Goal: Transaction & Acquisition: Purchase product/service

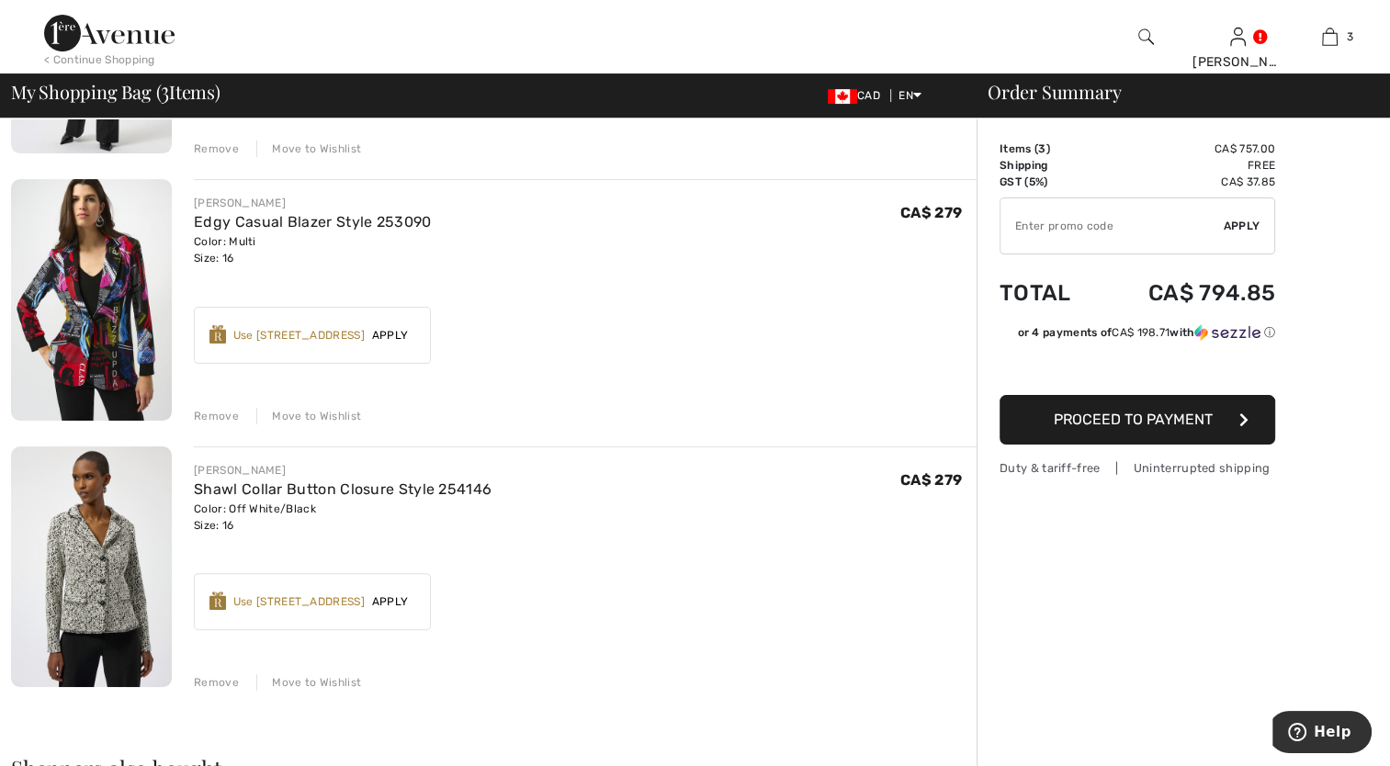
scroll to position [367, 0]
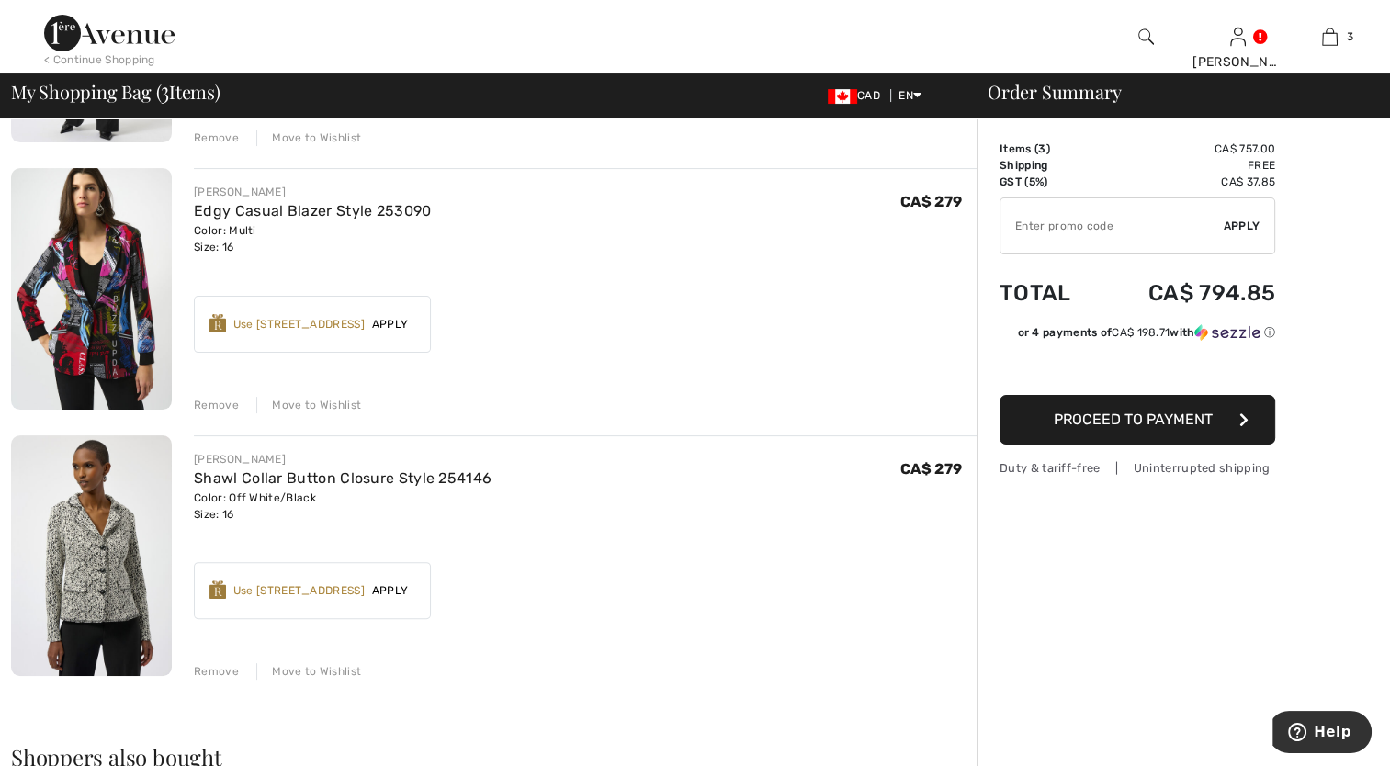
click at [208, 667] on div "Remove" at bounding box center [216, 671] width 45 height 17
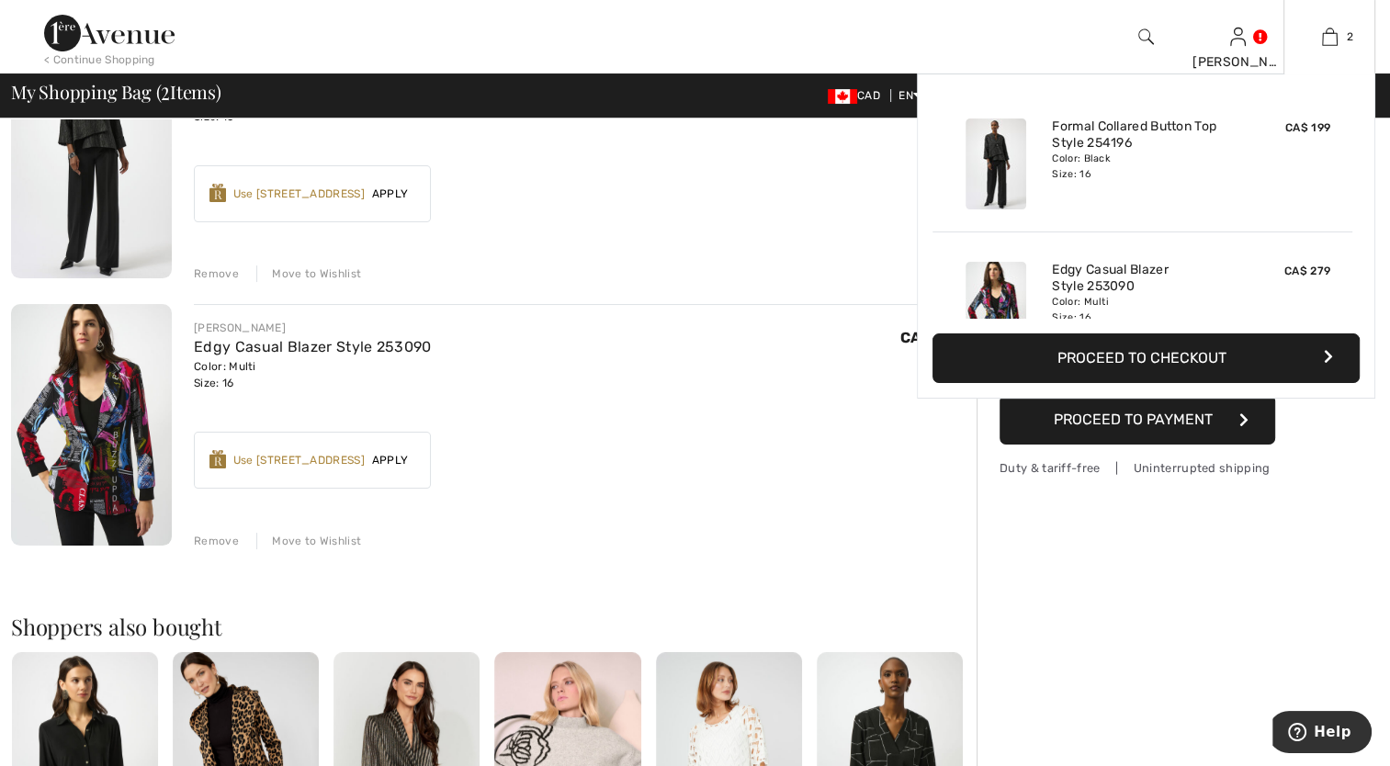
scroll to position [92, 0]
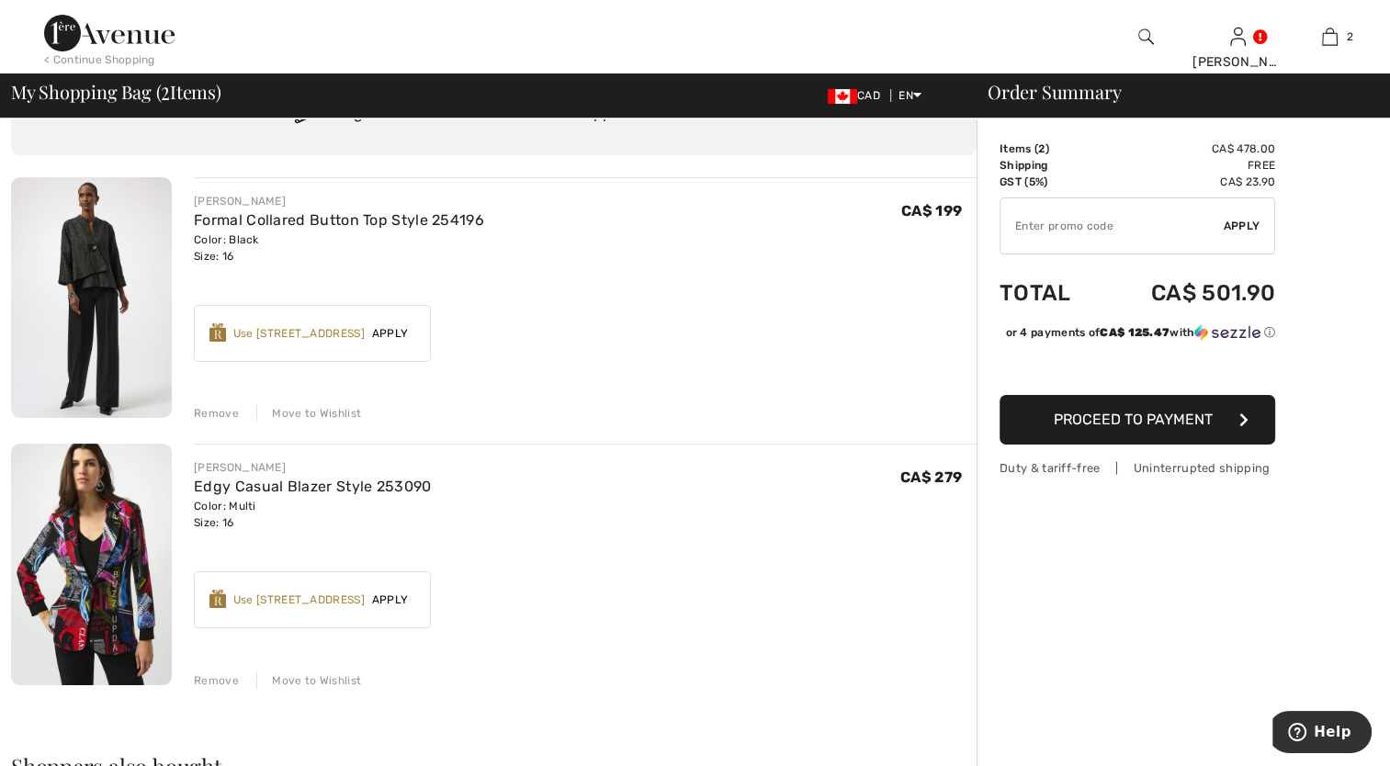
click at [246, 601] on div "Use 1000 Avenue Rewards" at bounding box center [298, 600] width 131 height 17
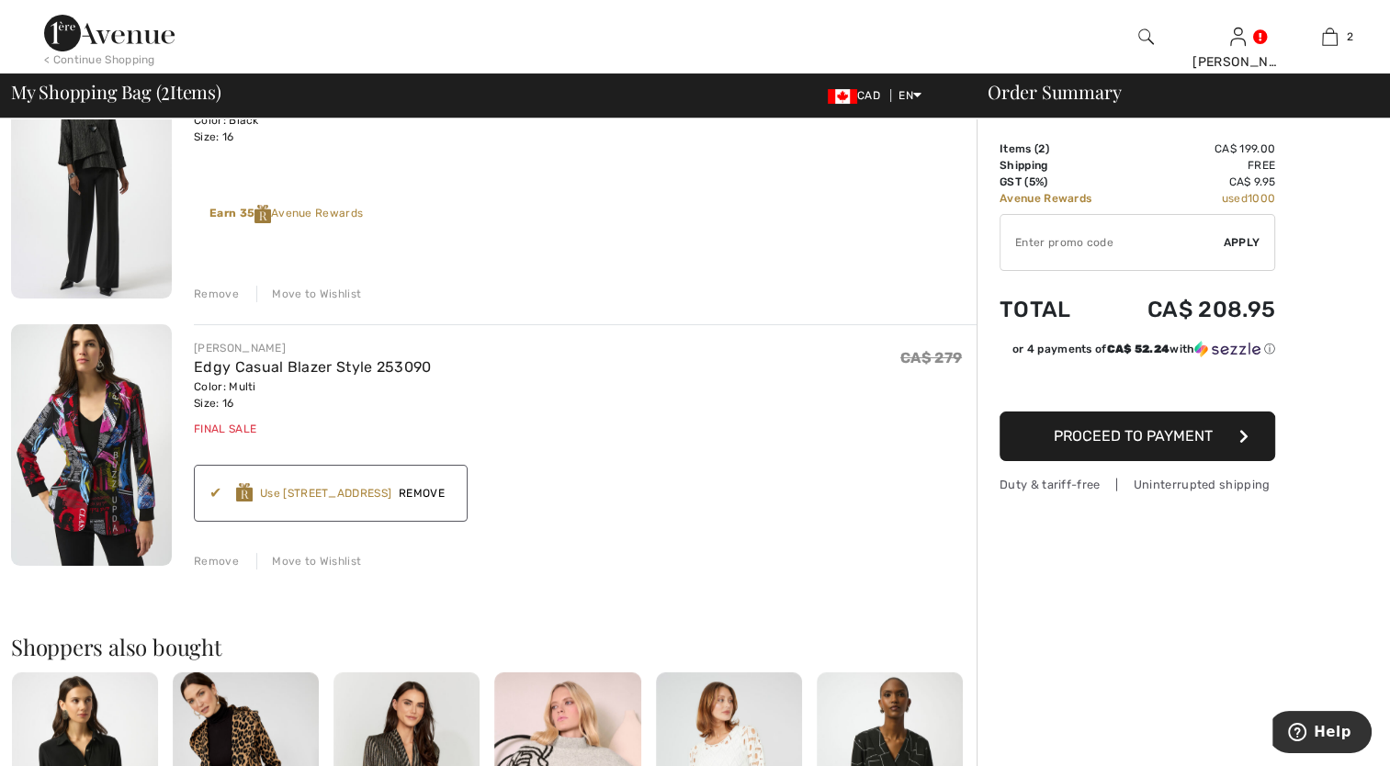
scroll to position [184, 0]
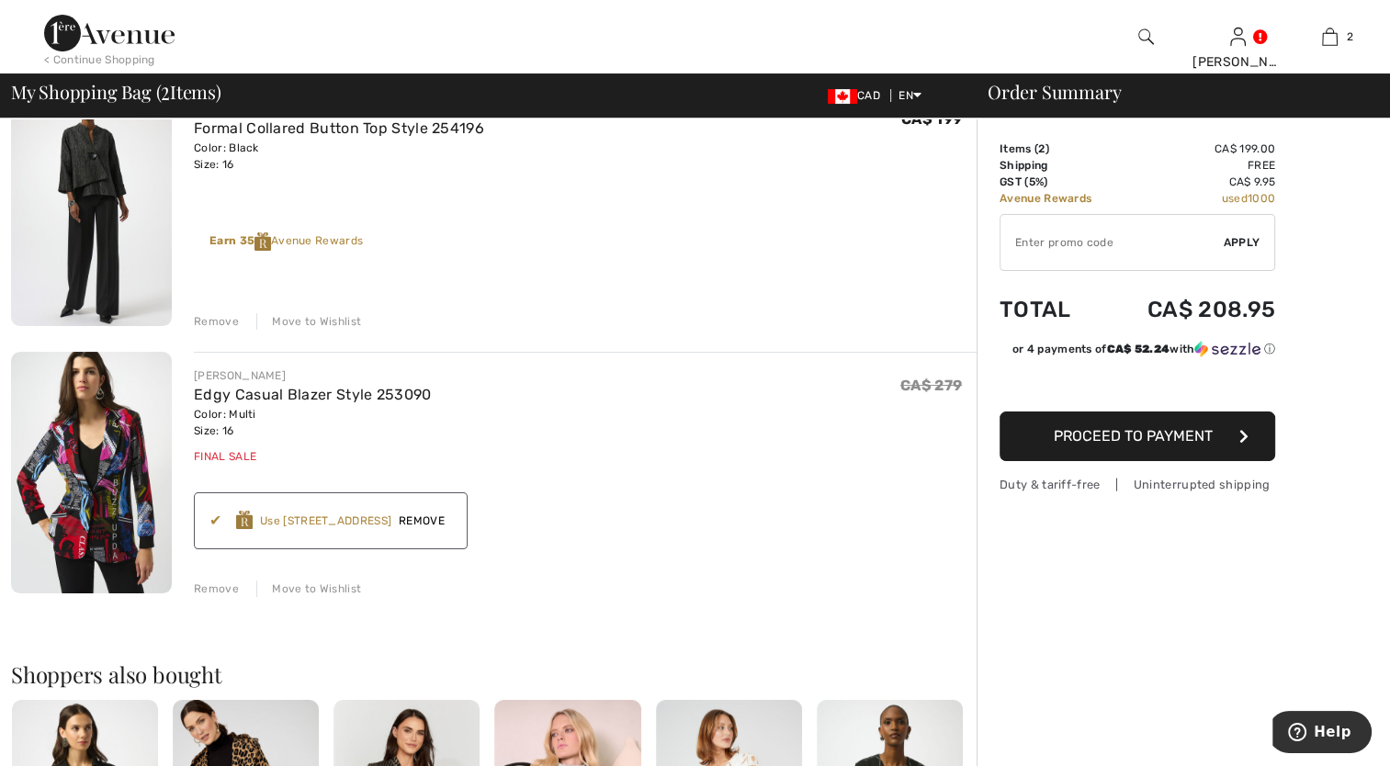
click at [107, 523] on img at bounding box center [91, 472] width 161 height 241
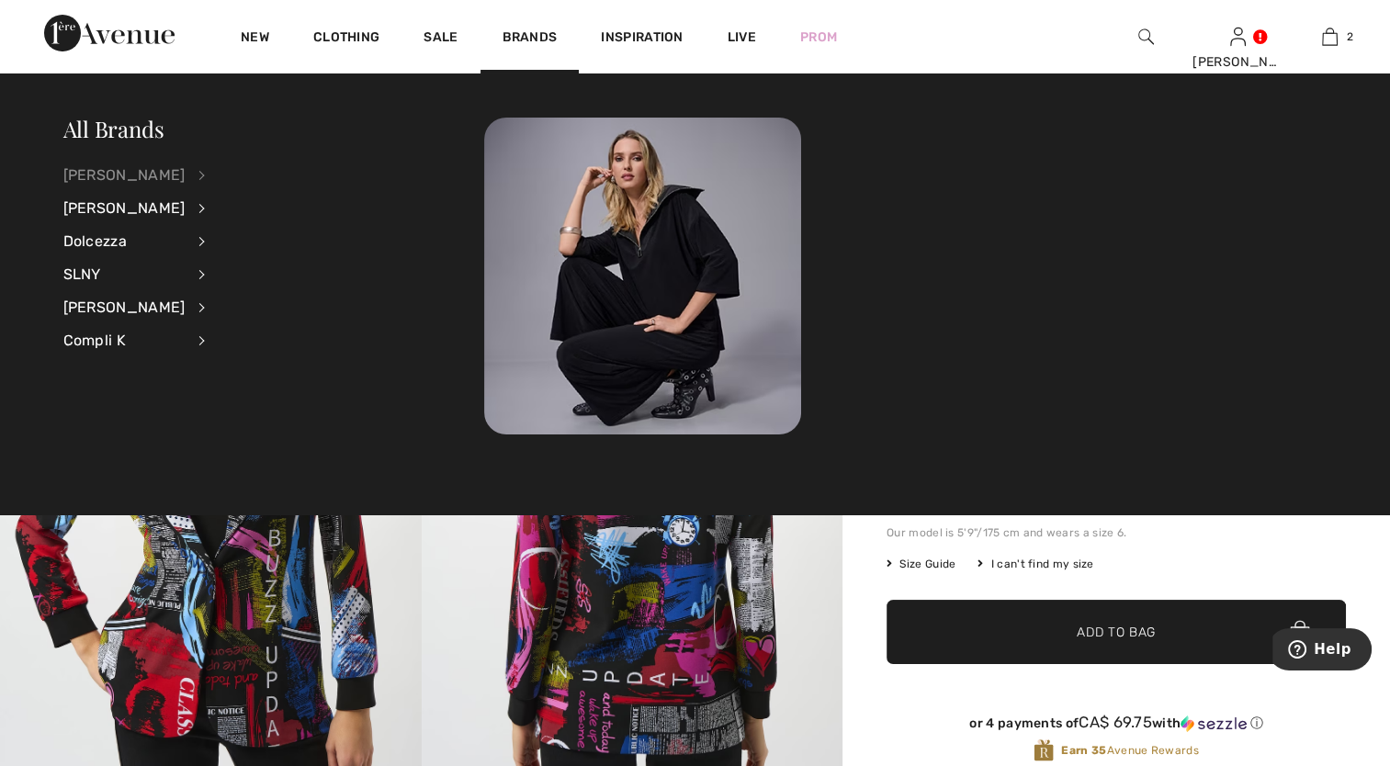
click at [142, 178] on div "[PERSON_NAME]" at bounding box center [124, 175] width 122 height 33
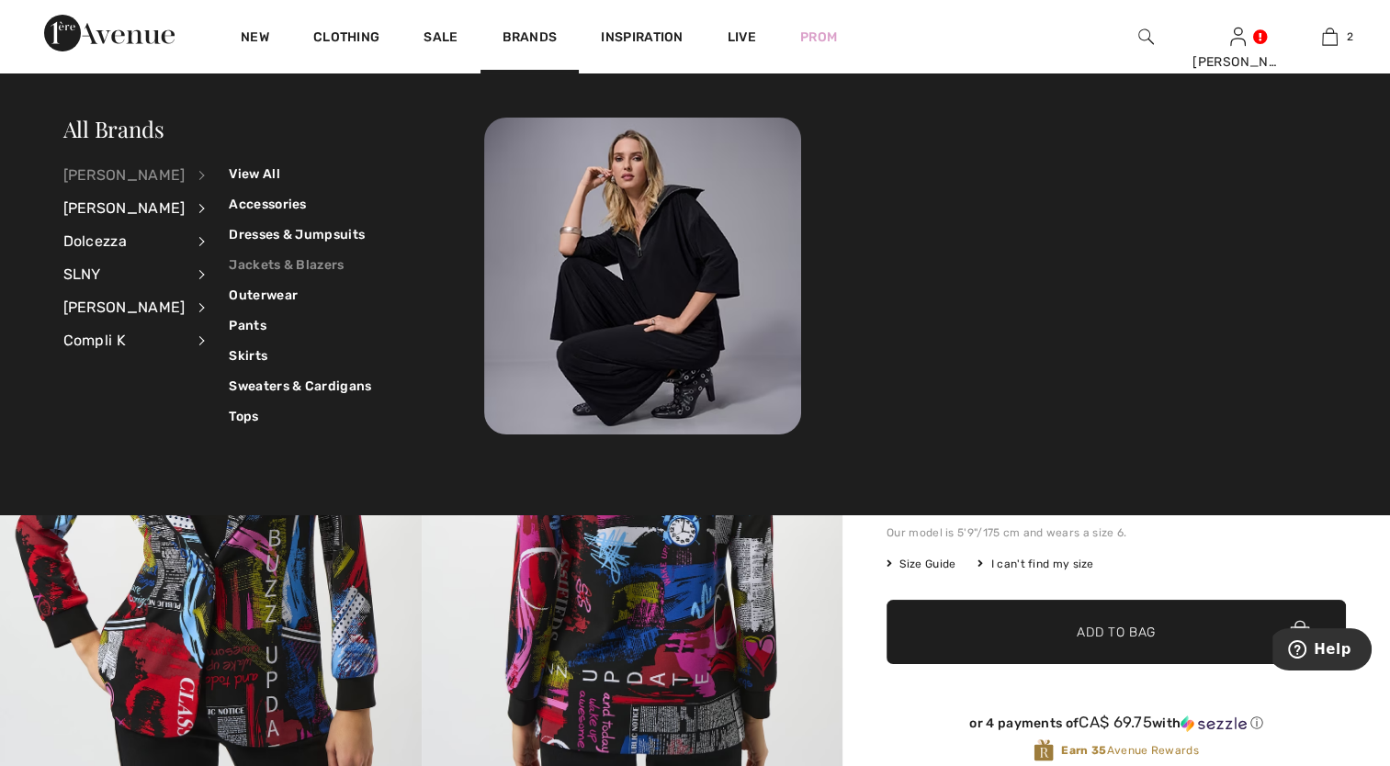
click at [311, 260] on link "Jackets & Blazers" at bounding box center [300, 265] width 142 height 30
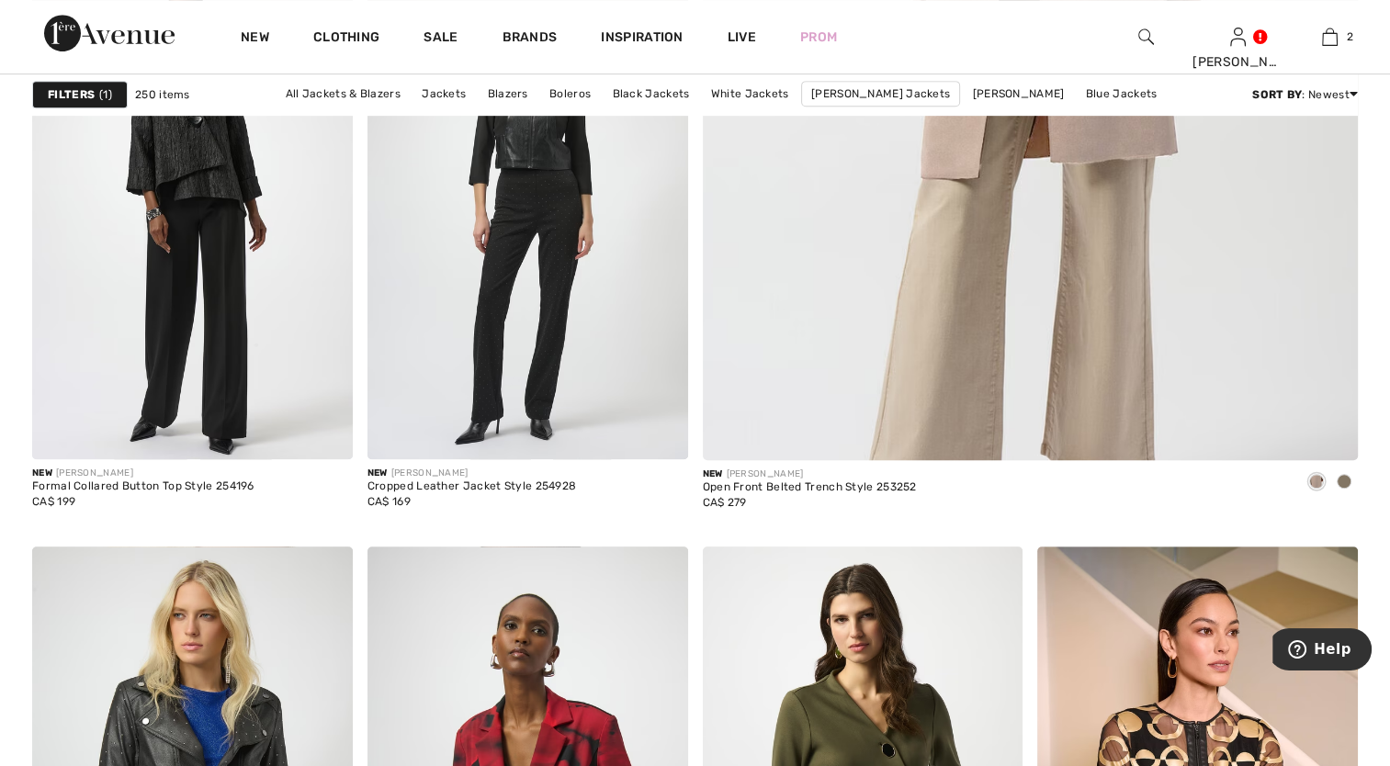
scroll to position [827, 0]
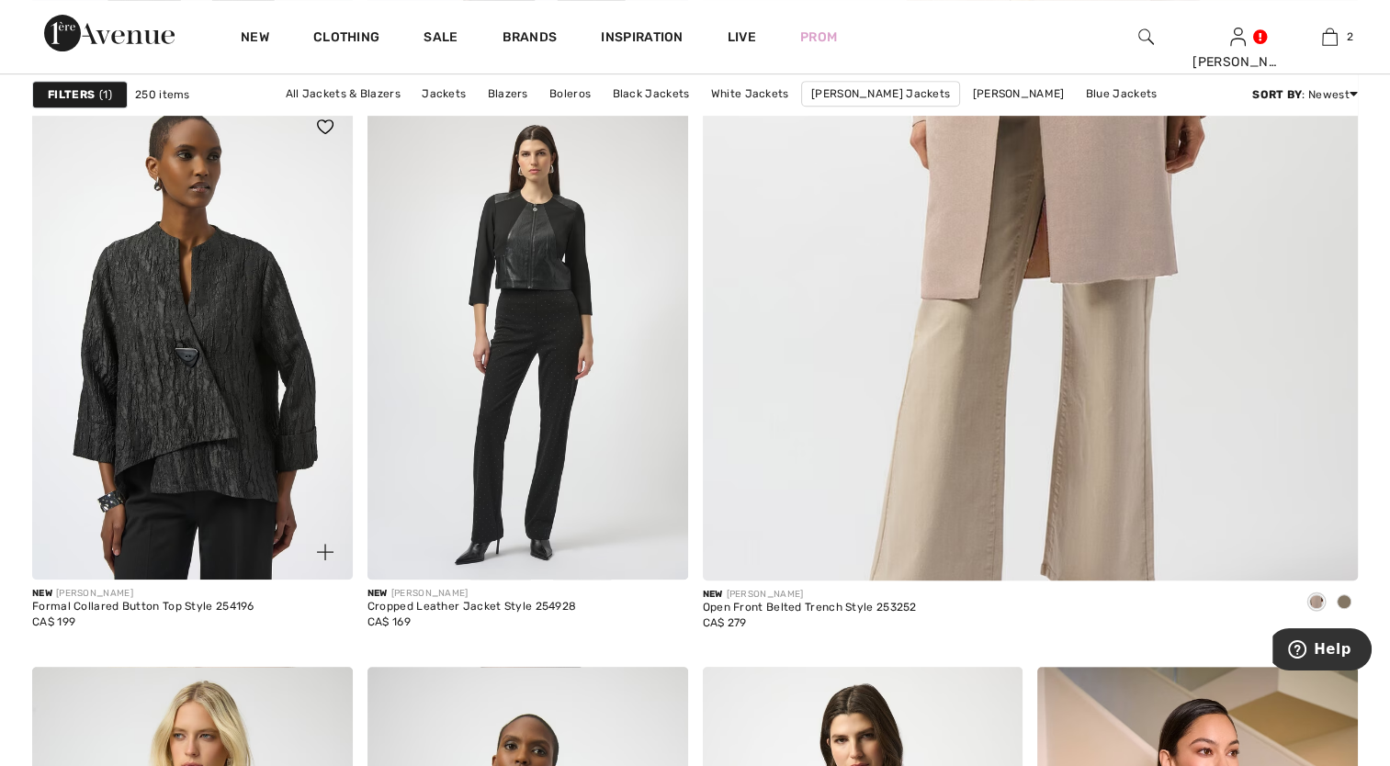
click at [204, 379] on img at bounding box center [192, 339] width 321 height 480
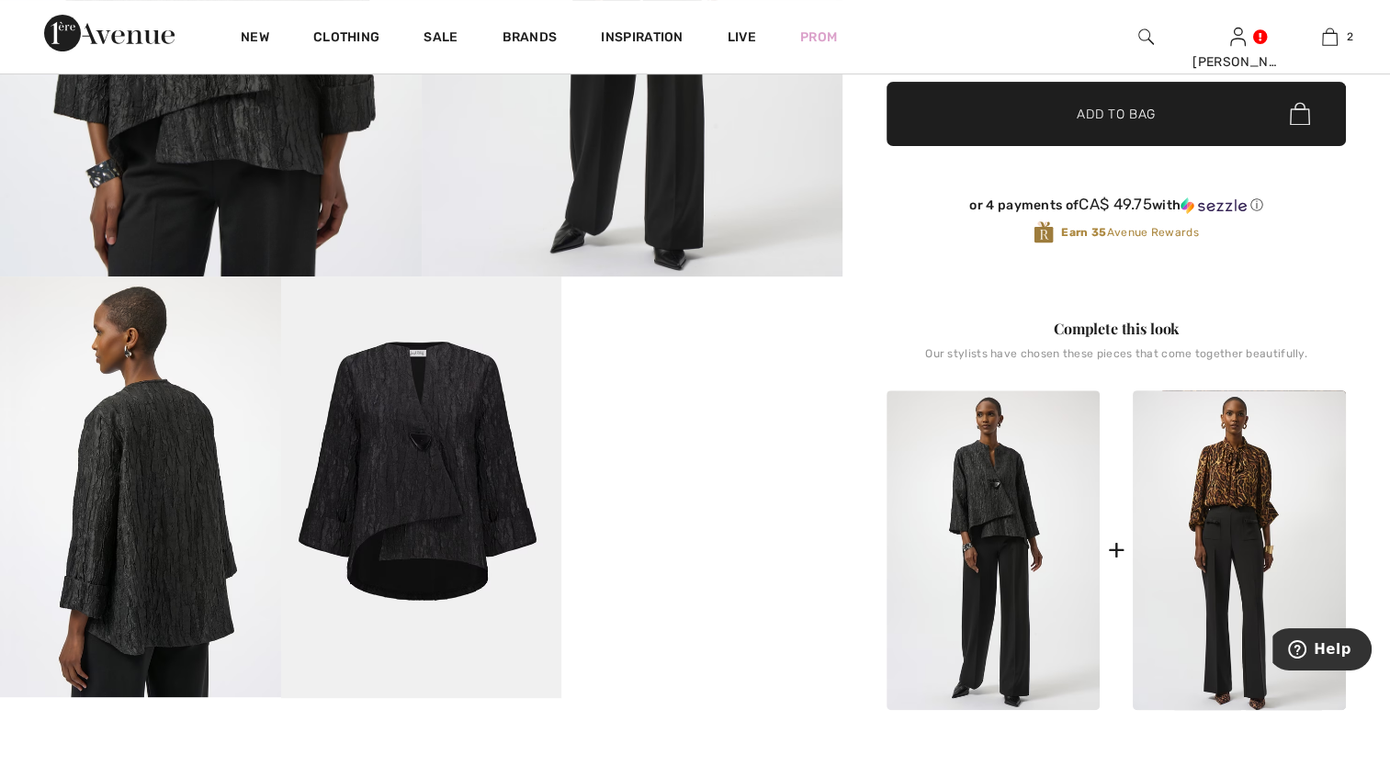
click at [423, 509] on img at bounding box center [421, 486] width 281 height 421
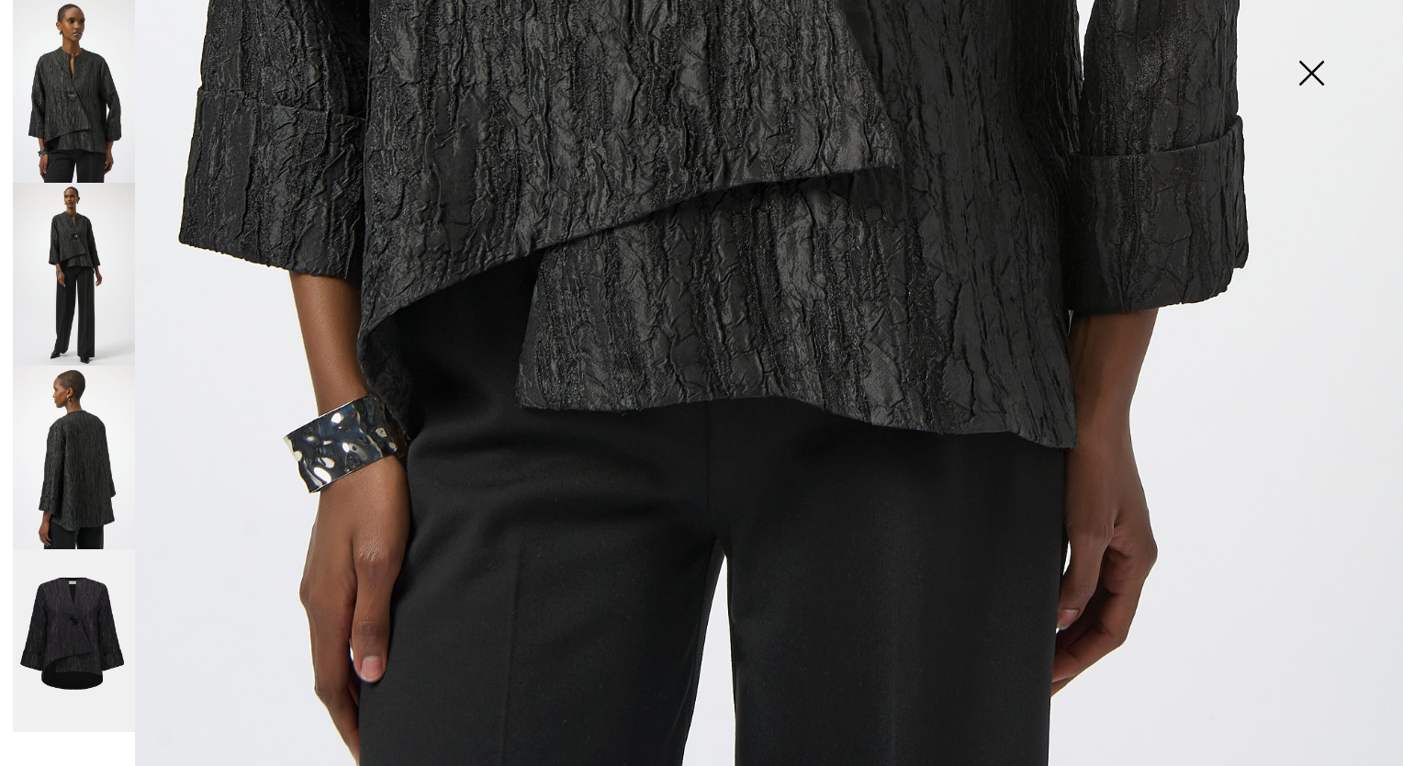
scroll to position [1315, 0]
